Goal: Task Accomplishment & Management: Complete application form

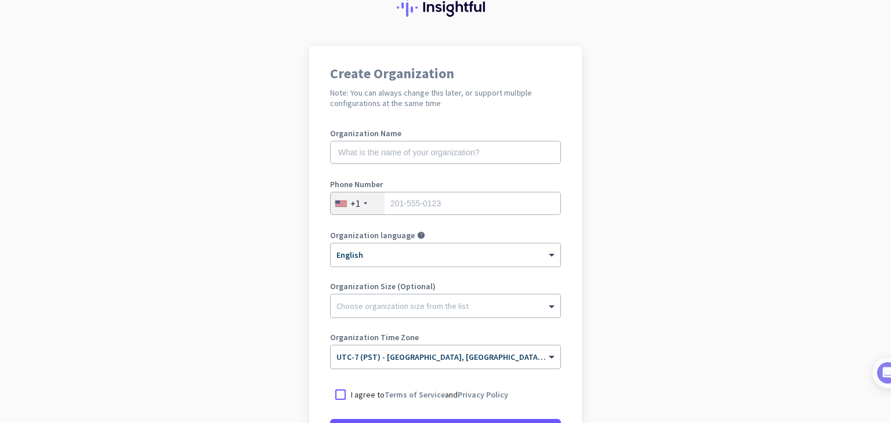
scroll to position [31, 0]
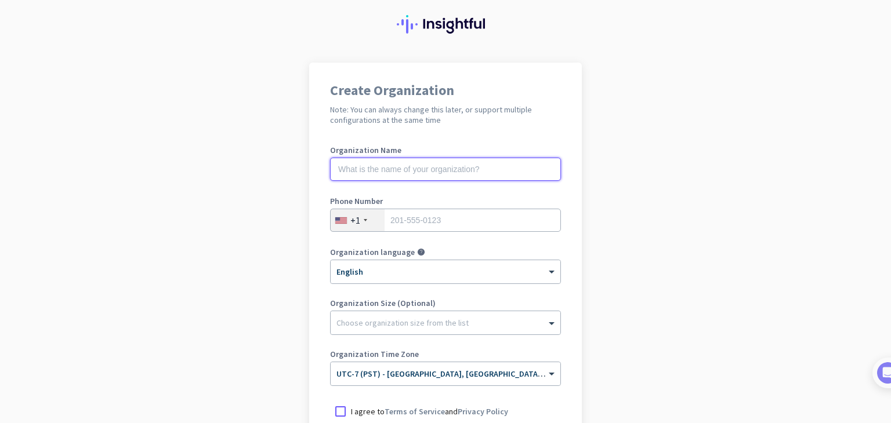
click at [420, 166] on input "text" at bounding box center [445, 169] width 231 height 23
type input "m"
type input "Mercor"
click at [418, 227] on input "tel" at bounding box center [445, 220] width 231 height 23
type input "7025778517"
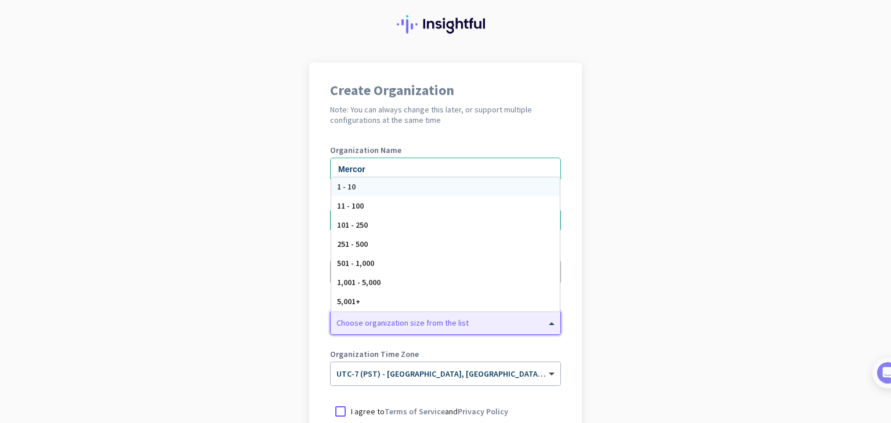
click at [430, 323] on div at bounding box center [446, 320] width 230 height 12
click at [657, 306] on app-onboarding-organization "Create Organization Note: You can always change this later, or support multiple…" at bounding box center [445, 314] width 891 height 502
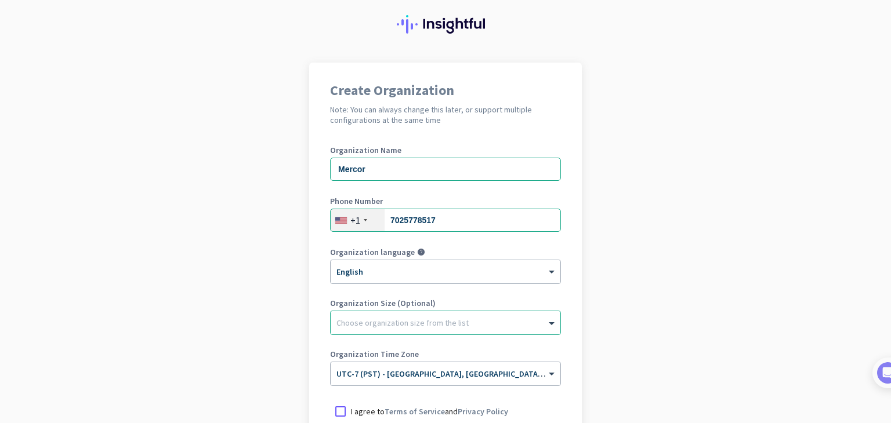
scroll to position [173, 0]
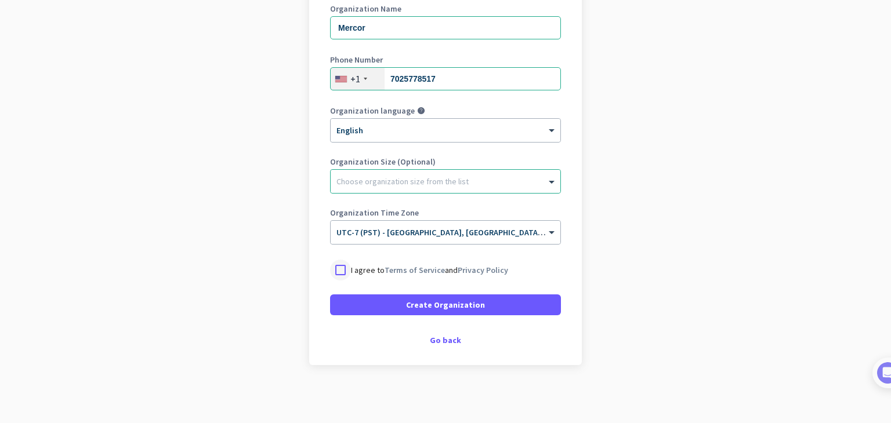
click at [334, 268] on div at bounding box center [340, 270] width 21 height 21
click at [444, 342] on div "Go back" at bounding box center [445, 340] width 231 height 8
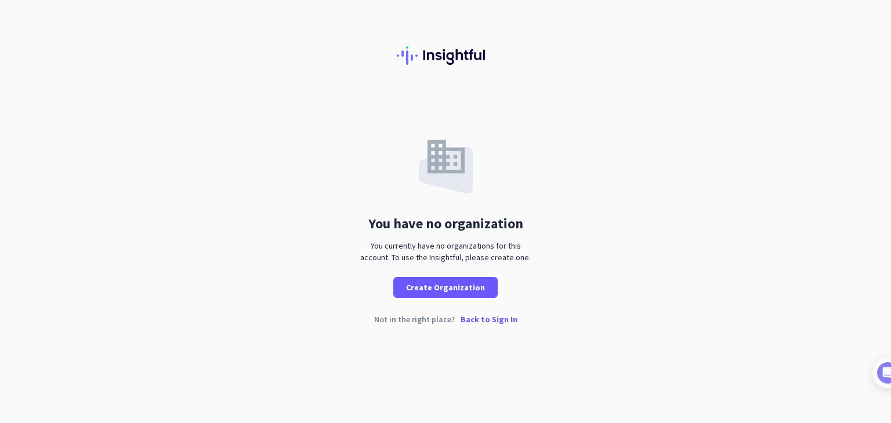
click at [480, 322] on p "Back to Sign In" at bounding box center [488, 319] width 57 height 8
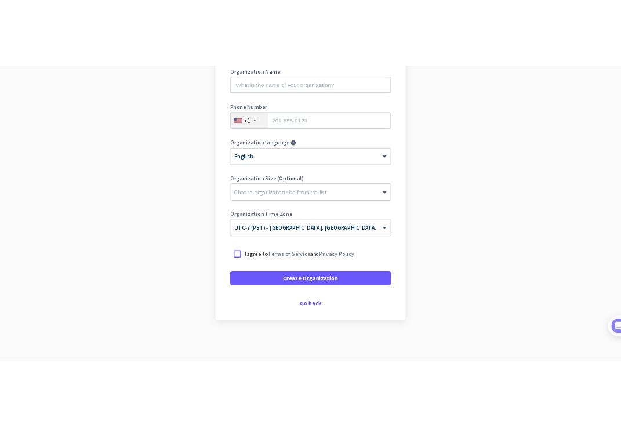
scroll to position [172, 0]
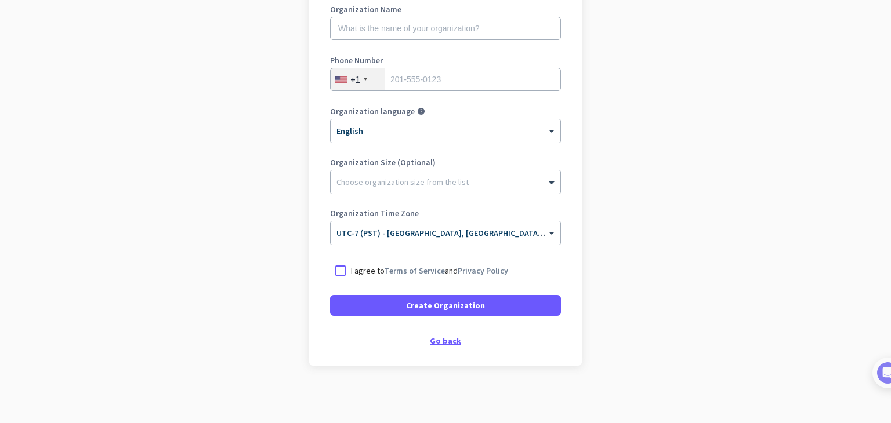
click at [437, 338] on div "Go back" at bounding box center [445, 341] width 231 height 8
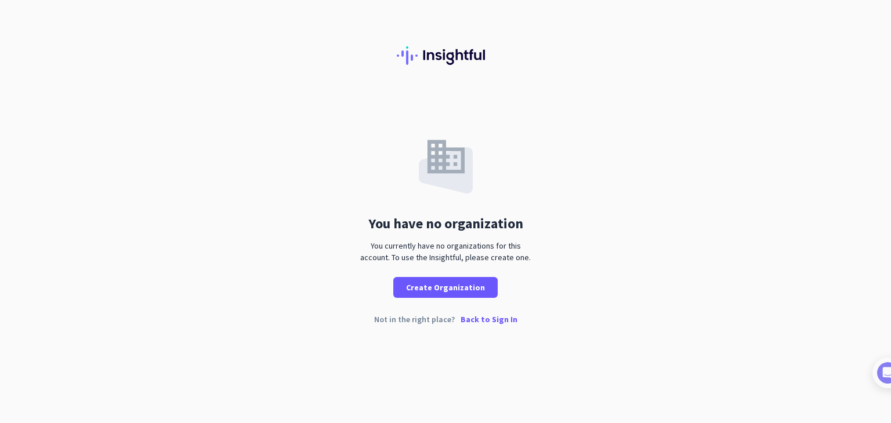
drag, startPoint x: 465, startPoint y: 312, endPoint x: 472, endPoint y: 320, distance: 11.1
click at [472, 320] on div "You have no organization You currently have no organizations for this account. …" at bounding box center [445, 218] width 891 height 248
